Goal: Transaction & Acquisition: Purchase product/service

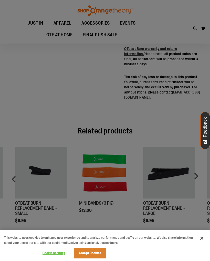
scroll to position [280, 0]
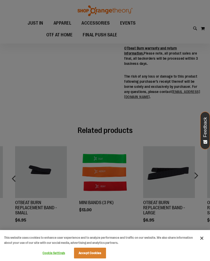
click at [199, 167] on div at bounding box center [105, 130] width 210 height 261
click at [199, 168] on div at bounding box center [105, 130] width 210 height 261
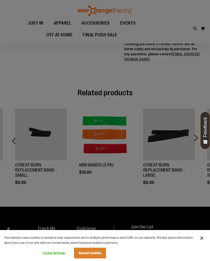
scroll to position [327, 0]
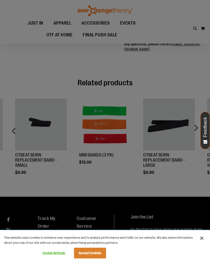
click at [53, 248] on div "This website uses cookies to enhance user experience and to analyze performance…" at bounding box center [100, 239] width 200 height 18
click at [52, 258] on button "Cookie Settings" at bounding box center [54, 253] width 32 height 10
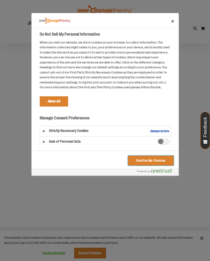
click at [164, 161] on button "Confirm My Choices" at bounding box center [150, 161] width 45 height 10
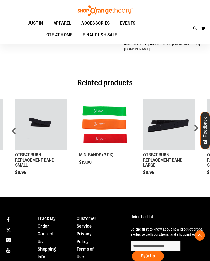
click at [196, 122] on div "next" at bounding box center [196, 133] width 10 height 84
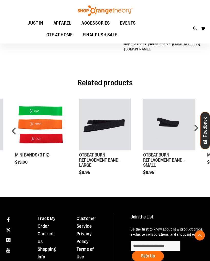
click at [195, 121] on div "next" at bounding box center [196, 133] width 10 height 84
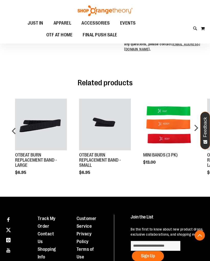
click at [198, 123] on div "next" at bounding box center [196, 133] width 10 height 84
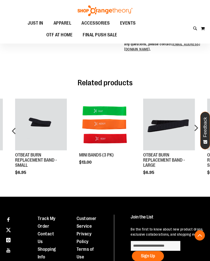
click at [199, 123] on div "next" at bounding box center [196, 133] width 10 height 84
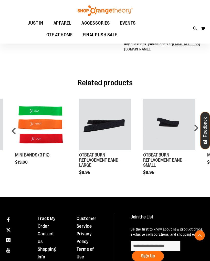
click at [198, 124] on div "next" at bounding box center [196, 133] width 10 height 84
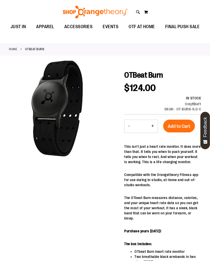
scroll to position [0, 0]
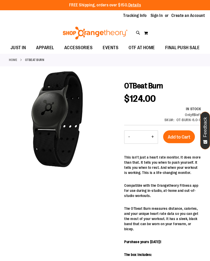
click at [65, 27] on img at bounding box center [95, 33] width 66 height 13
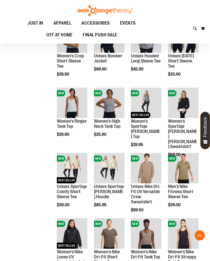
scroll to position [210, 0]
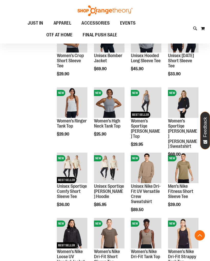
click at [191, 236] on span "Quickview" at bounding box center [180, 242] width 24 height 13
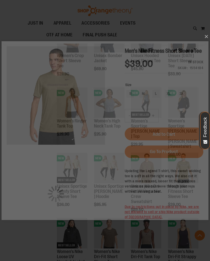
scroll to position [0, 0]
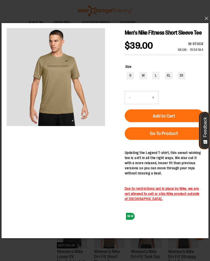
click at [206, 24] on button "×" at bounding box center [106, 18] width 207 height 11
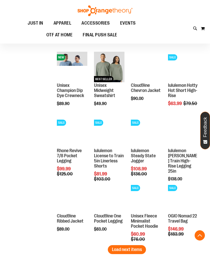
scroll to position [442, 0]
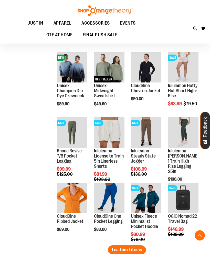
click at [114, 162] on link "lululemon License to Train 5in Linerless Shorts" at bounding box center [109, 158] width 30 height 20
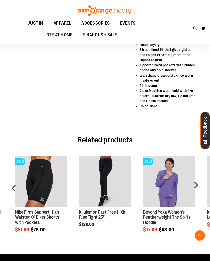
scroll to position [243, 0]
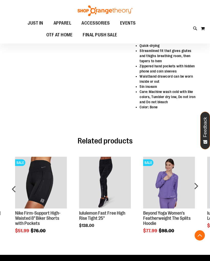
click at [194, 185] on div "next" at bounding box center [196, 191] width 10 height 84
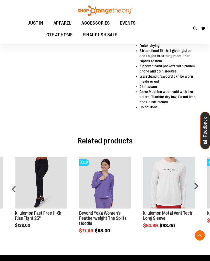
click at [198, 186] on div "next" at bounding box center [196, 191] width 10 height 84
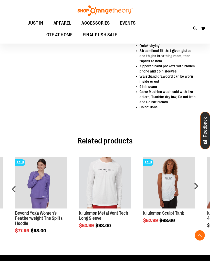
click at [198, 186] on div "next" at bounding box center [196, 191] width 10 height 84
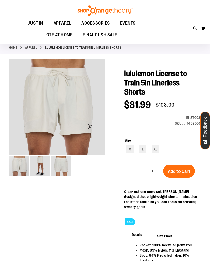
scroll to position [0, 0]
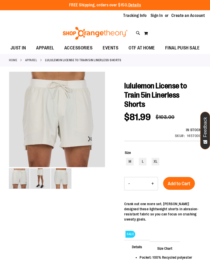
click at [63, 27] on img at bounding box center [95, 33] width 66 height 13
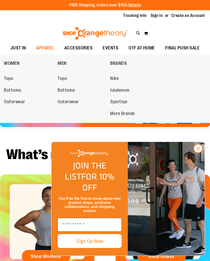
click at [63, 80] on span "Tops" at bounding box center [62, 79] width 9 height 6
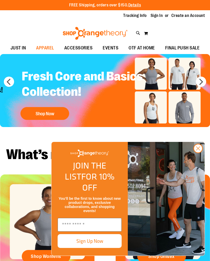
click at [198, 150] on icon "Close dialog" at bounding box center [199, 149] width 4 height 4
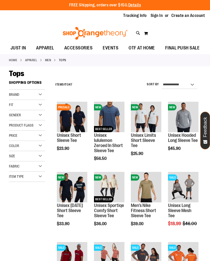
click at [99, 142] on link "Unisex lululemon Zeroed In Short Sleeve Tee" at bounding box center [108, 143] width 29 height 20
click at [102, 144] on link "Unisex lululemon Zeroed In Short Sleeve Tee" at bounding box center [108, 143] width 29 height 20
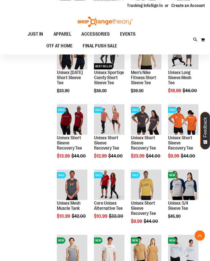
scroll to position [127, 0]
